Goal: Task Accomplishment & Management: Complete application form

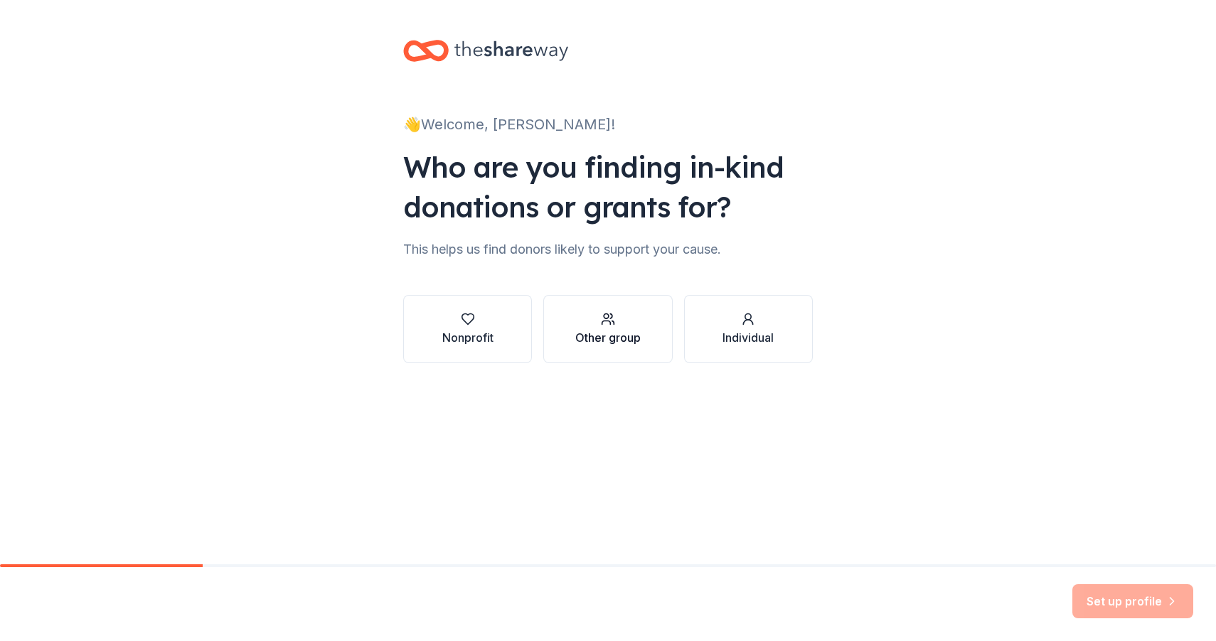
click at [603, 342] on div "Other group" at bounding box center [607, 337] width 65 height 17
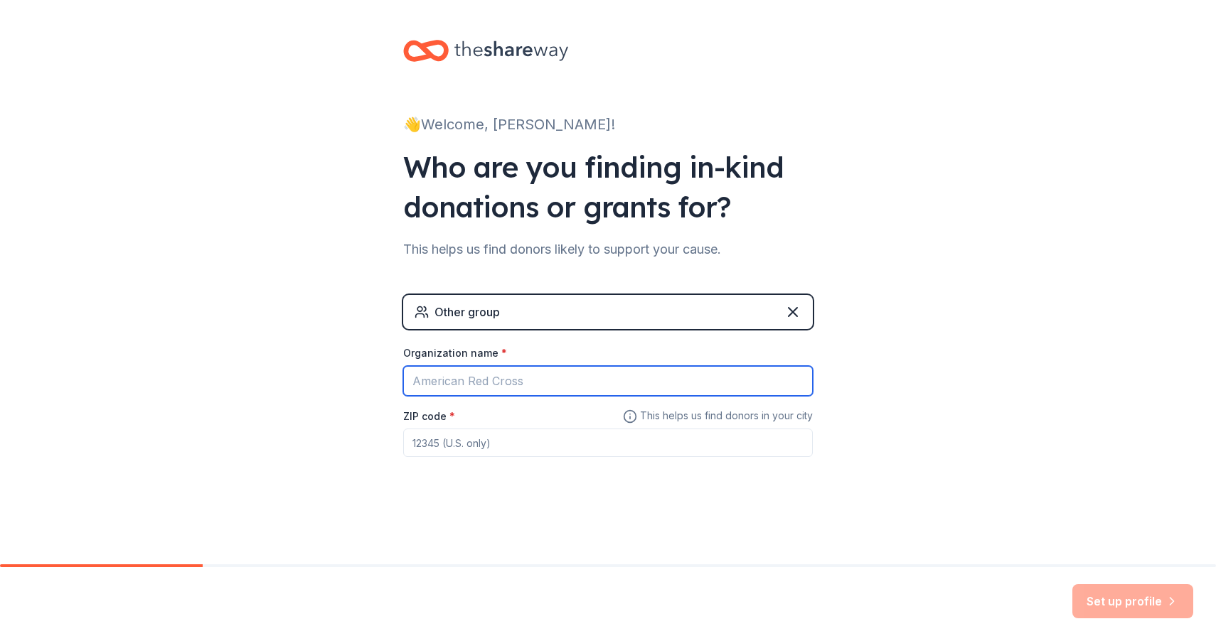
click at [517, 385] on input "Organization name *" at bounding box center [607, 381] width 409 height 30
type input "Public School"
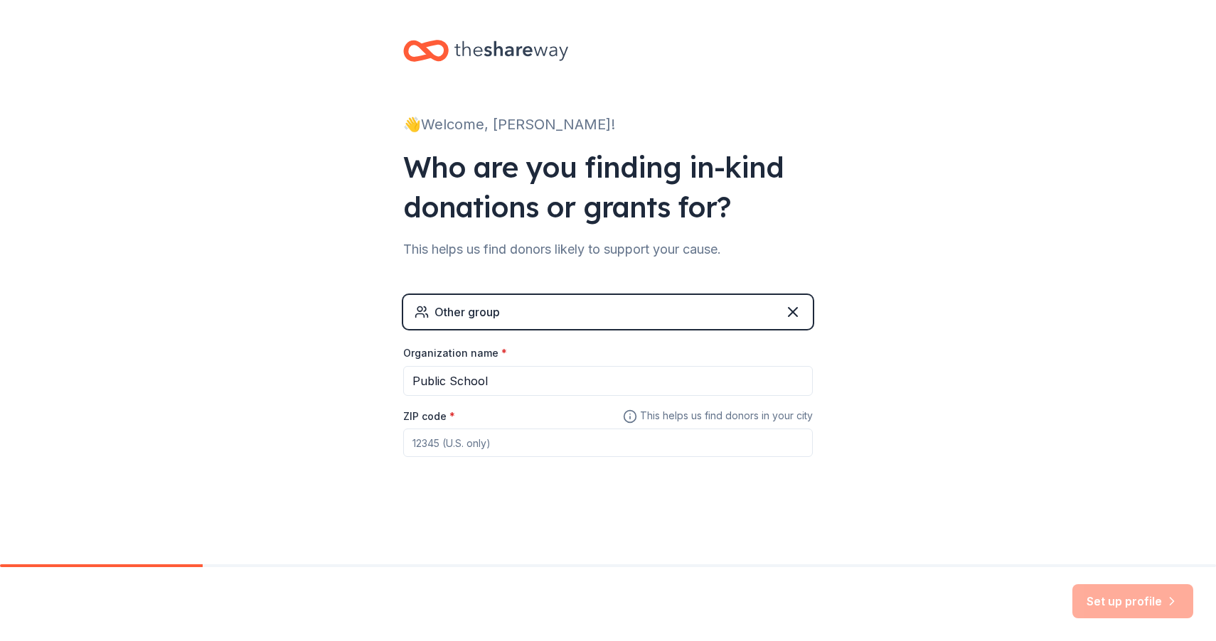
click at [443, 442] on input "ZIP code *" at bounding box center [607, 443] width 409 height 28
drag, startPoint x: 454, startPoint y: 446, endPoint x: 338, endPoint y: 440, distance: 115.3
click at [341, 440] on div "👋 Welcome, [PERSON_NAME]! Who are you finding in-kind donations or grants for? …" at bounding box center [608, 277] width 1216 height 554
type input "20147"
click at [1097, 593] on button "Set up profile" at bounding box center [1132, 601] width 121 height 34
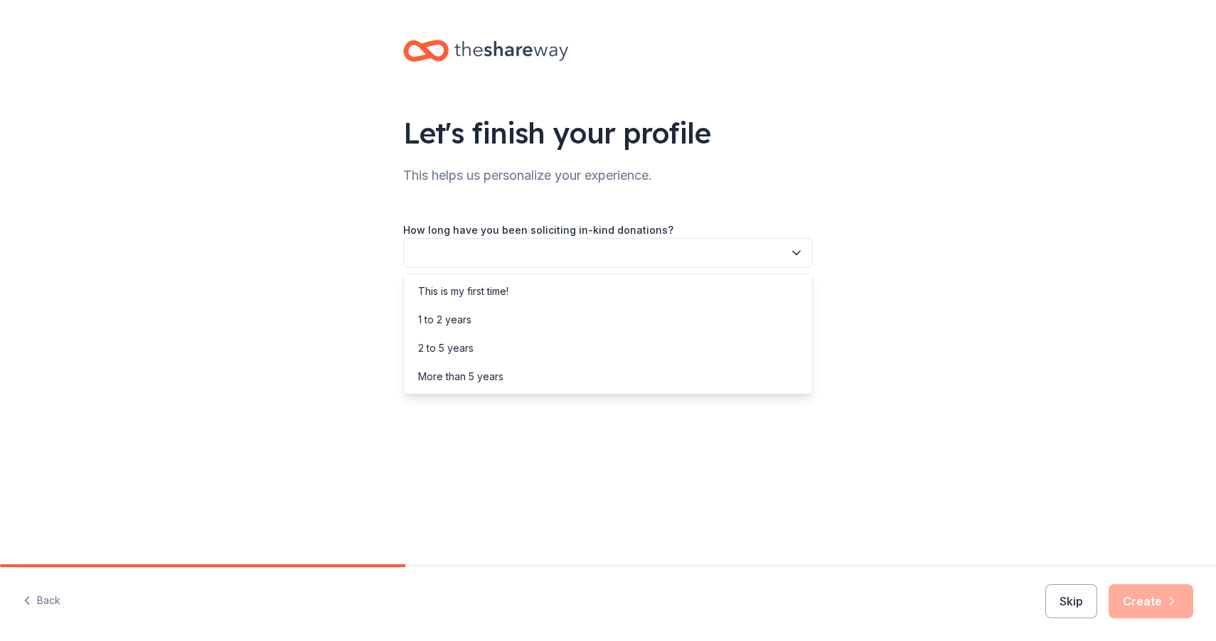
click at [426, 259] on button "button" at bounding box center [607, 253] width 409 height 30
click at [428, 287] on div "This is my first time!" at bounding box center [463, 291] width 90 height 17
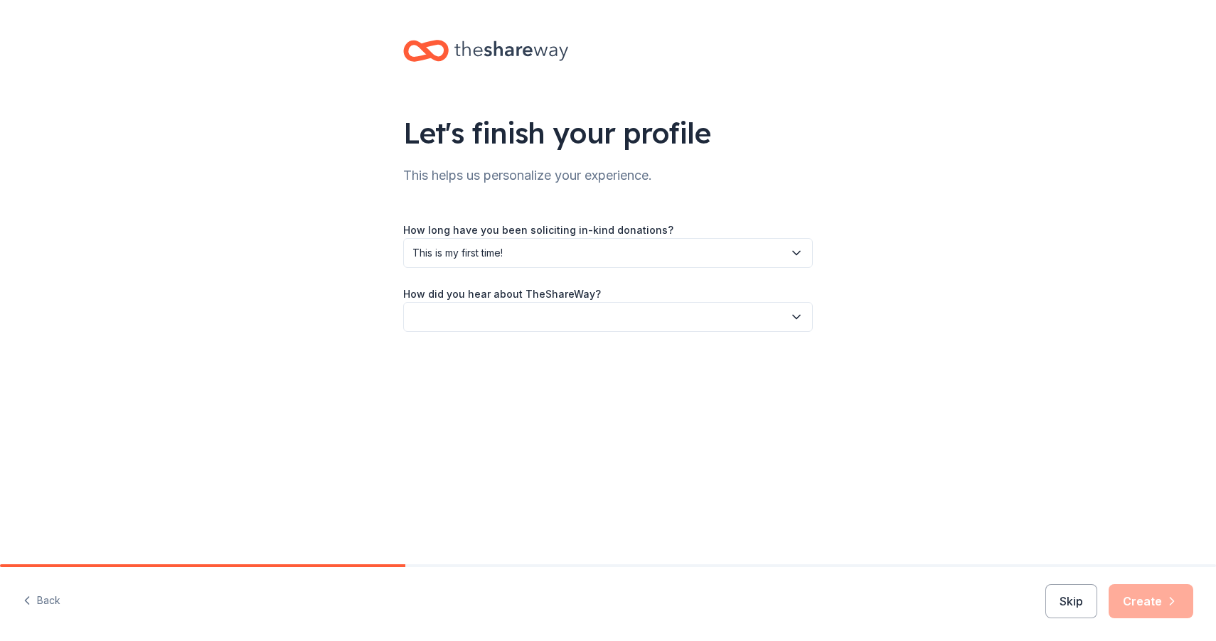
click at [432, 312] on button "button" at bounding box center [607, 317] width 409 height 30
click at [434, 387] on div "Online search" at bounding box center [450, 383] width 65 height 17
click at [1133, 592] on button "Create" at bounding box center [1150, 601] width 85 height 34
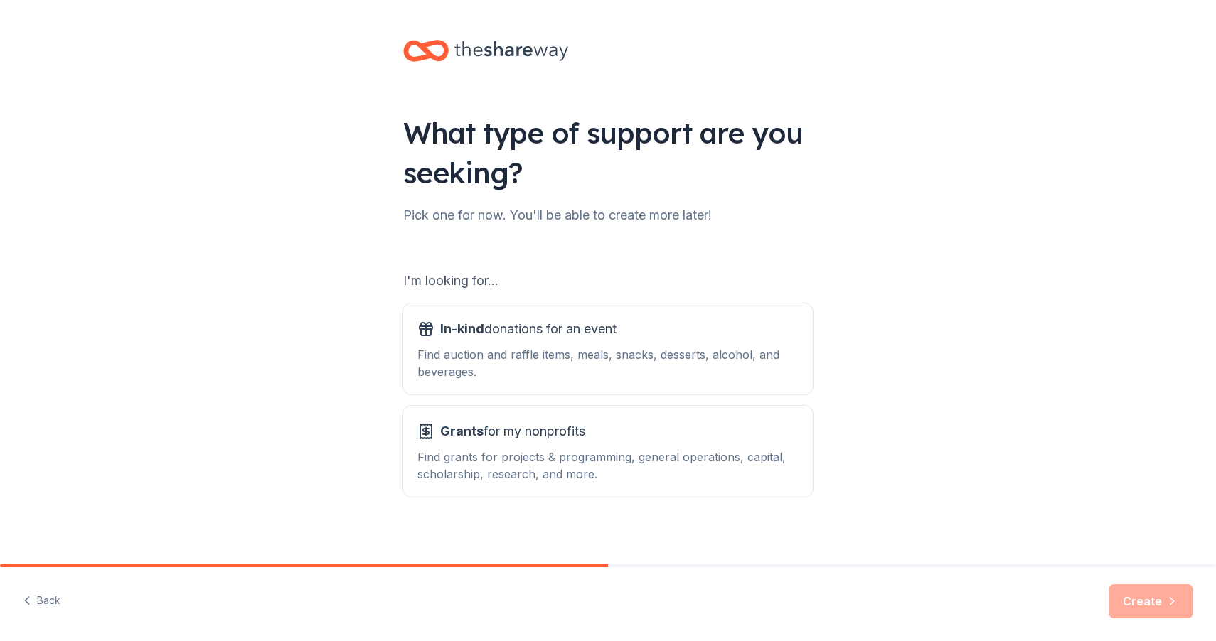
scroll to position [9, 0]
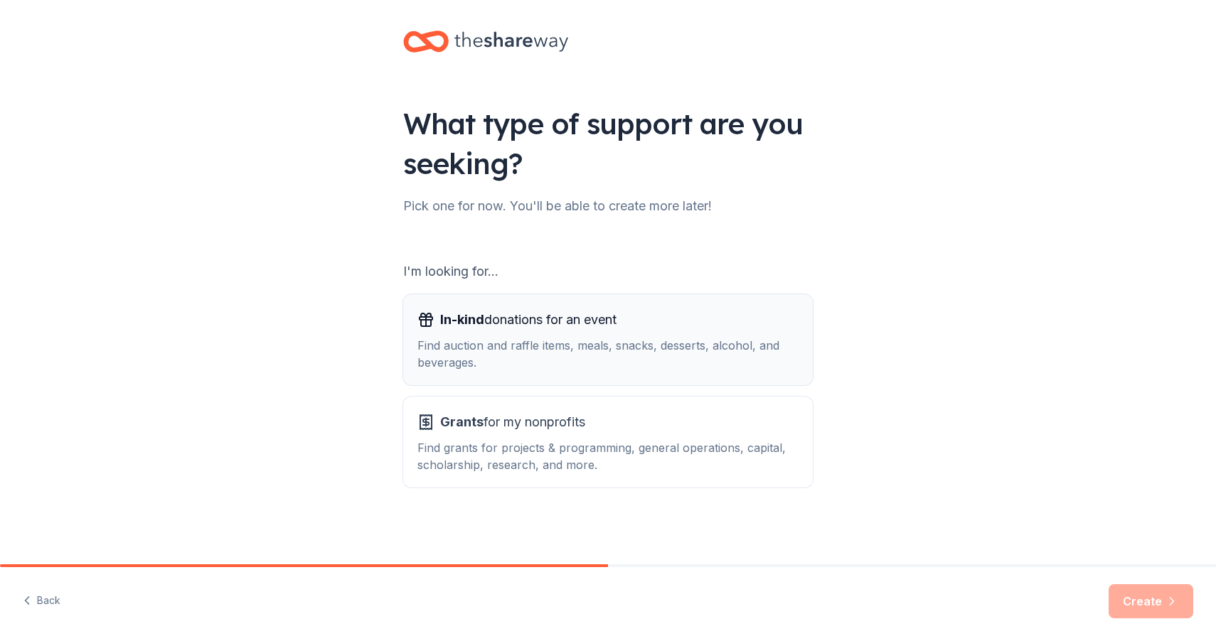
click at [766, 358] on div "Find auction and raffle items, meals, snacks, desserts, alcohol, and beverages." at bounding box center [607, 354] width 381 height 34
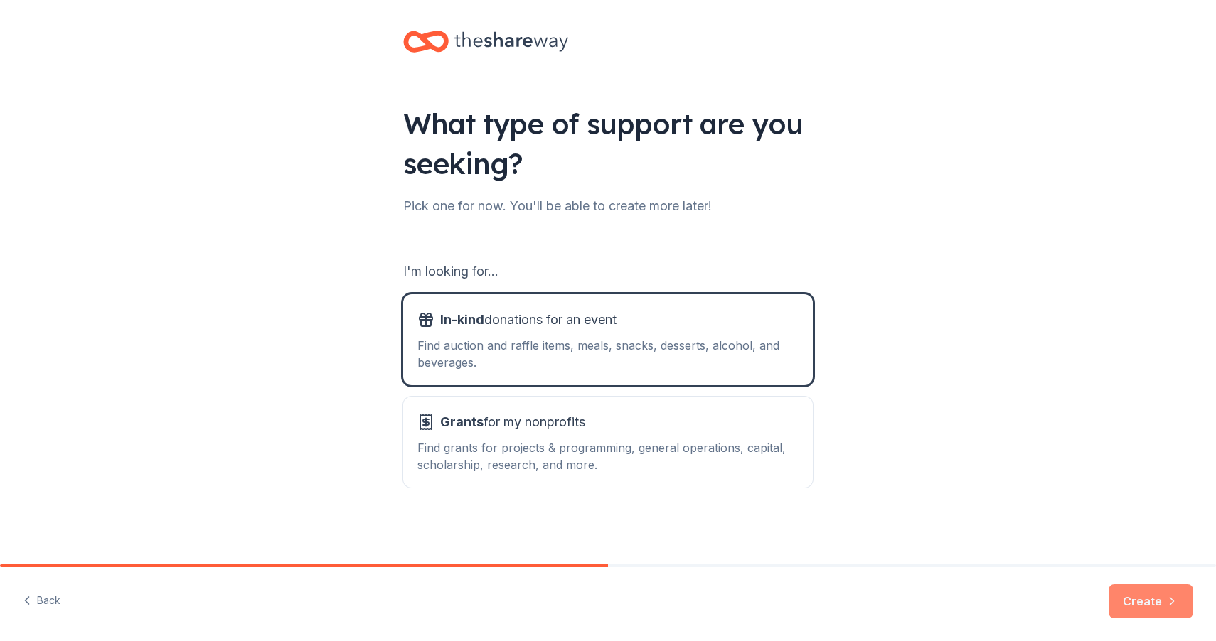
click at [1130, 596] on button "Create" at bounding box center [1150, 601] width 85 height 34
